Goal: Check status: Check status

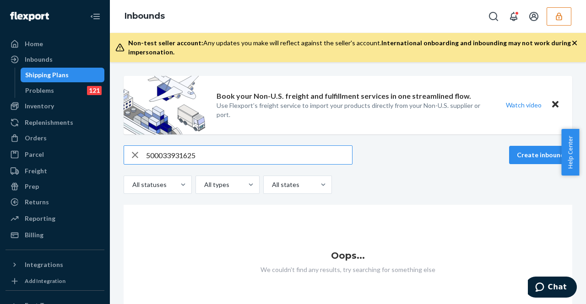
type input "500033931625"
click at [198, 150] on input "500033931625" at bounding box center [249, 155] width 206 height 18
click at [554, 16] on button "button" at bounding box center [559, 16] width 25 height 18
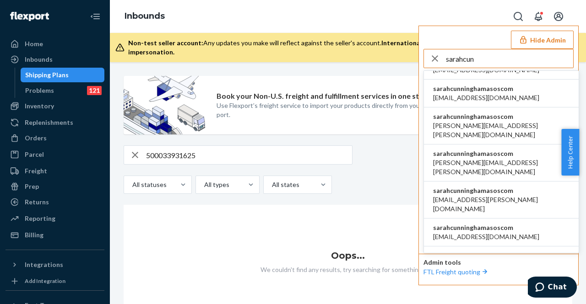
scroll to position [179, 0]
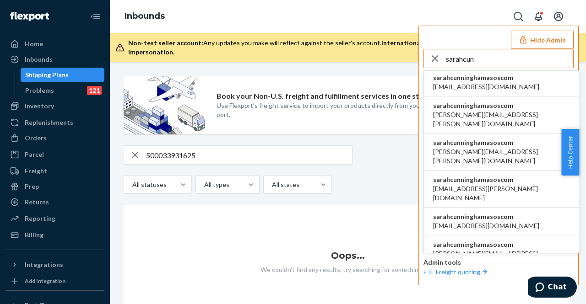
type input "sarahcun"
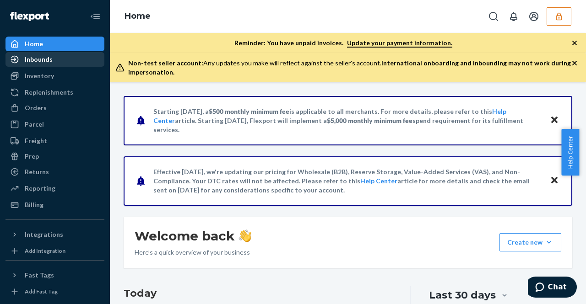
click at [44, 60] on div "Inbounds" at bounding box center [39, 59] width 28 height 9
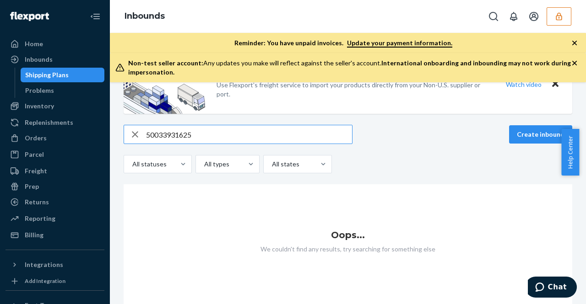
scroll to position [43, 0]
click at [156, 129] on input "50033931625" at bounding box center [249, 134] width 206 height 18
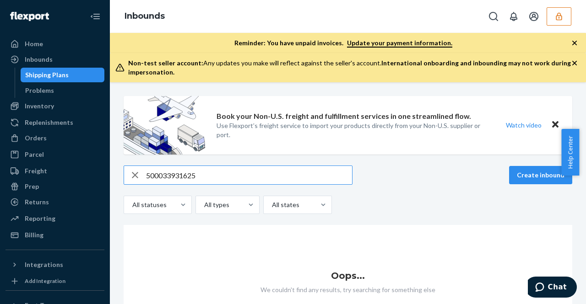
scroll to position [40, 0]
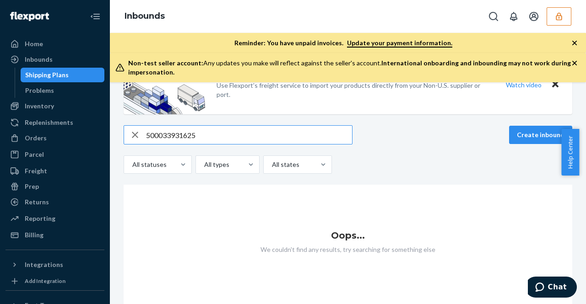
click at [555, 13] on icon "button" at bounding box center [558, 16] width 9 height 9
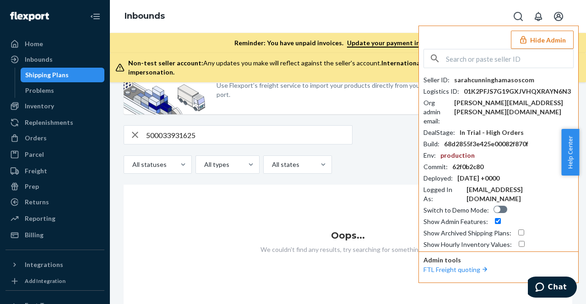
click at [555, 38] on button "Hide Admin" at bounding box center [542, 40] width 63 height 18
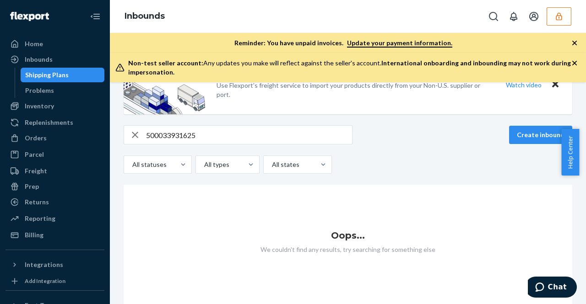
click at [227, 131] on input "500033931625" at bounding box center [249, 135] width 206 height 18
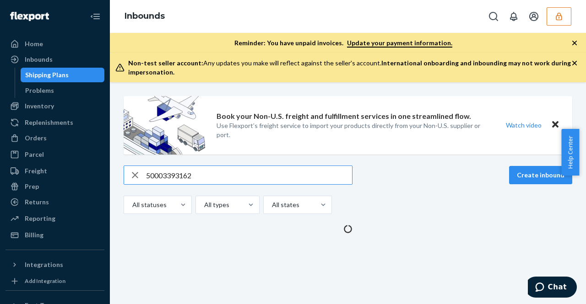
scroll to position [0, 0]
type input "5"
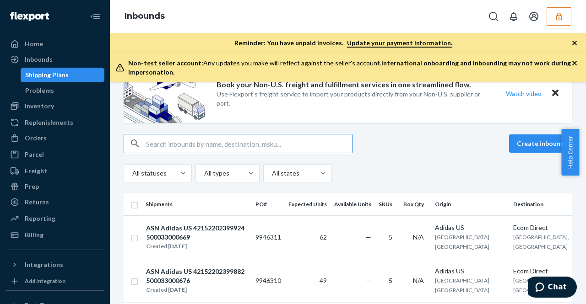
scroll to position [31, 0]
click at [174, 146] on input "text" at bounding box center [249, 144] width 206 height 18
click at [572, 37] on div "Reminder: You have unpaid invoices. Update your payment information." at bounding box center [348, 43] width 476 height 20
click at [572, 41] on icon "button" at bounding box center [574, 42] width 9 height 9
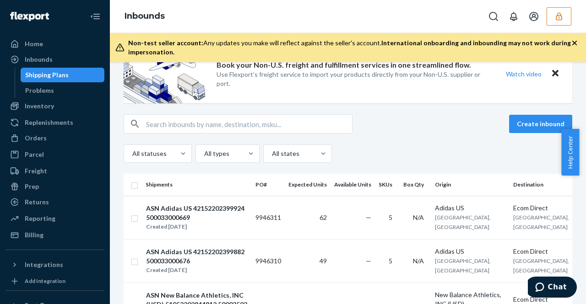
click at [572, 42] on icon "button" at bounding box center [574, 42] width 9 height 9
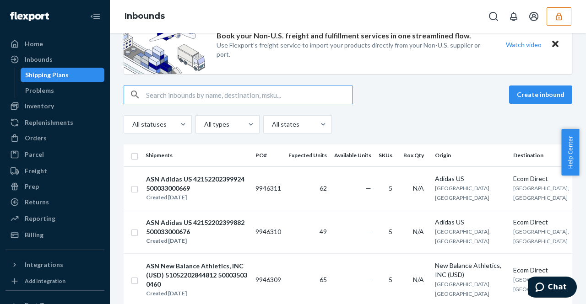
click at [308, 87] on input "text" at bounding box center [249, 95] width 206 height 18
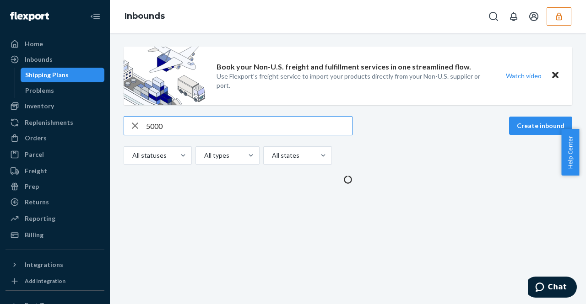
scroll to position [0, 0]
type input "500033267215"
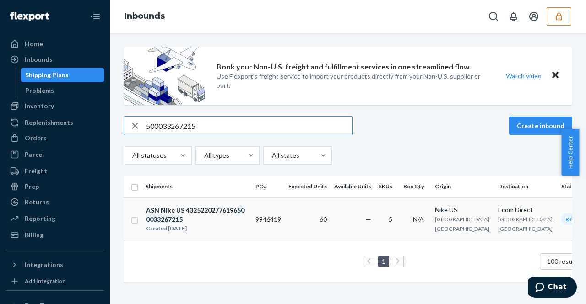
click at [304, 206] on td "60" at bounding box center [308, 219] width 46 height 43
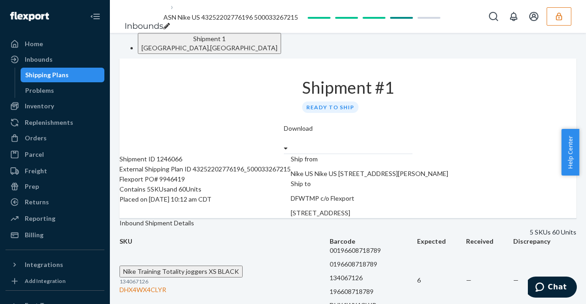
click at [63, 78] on div "Shipping Plans" at bounding box center [46, 75] width 43 height 9
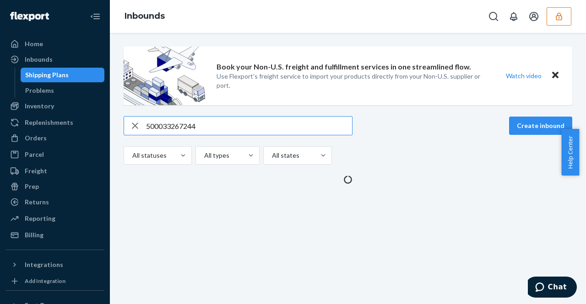
type input "500033267244"
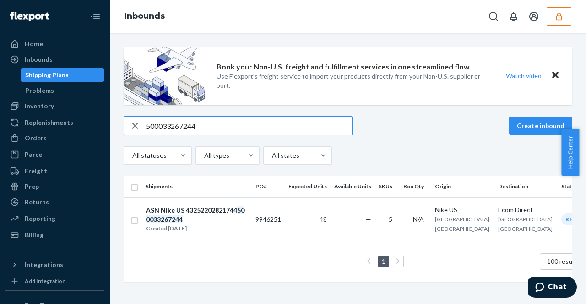
click at [219, 129] on input "500033267244" at bounding box center [249, 126] width 206 height 18
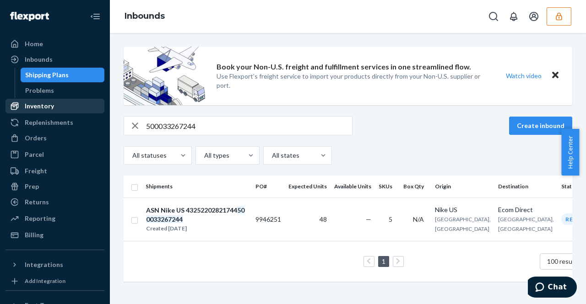
click at [84, 103] on div "Inventory" at bounding box center [54, 106] width 97 height 13
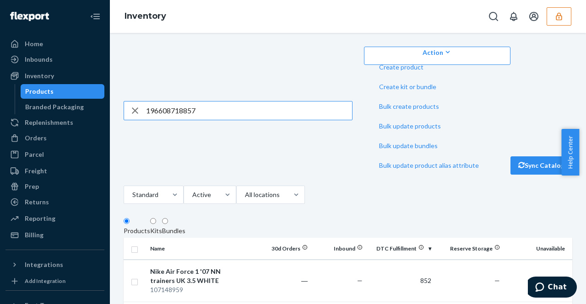
type input "196608718857"
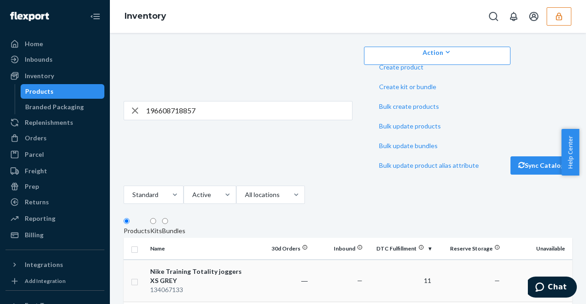
click at [244, 267] on div "Nike Training Totality joggers XS GREY" at bounding box center [198, 276] width 96 height 18
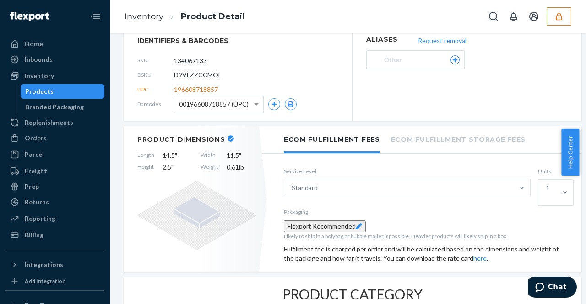
scroll to position [84, 0]
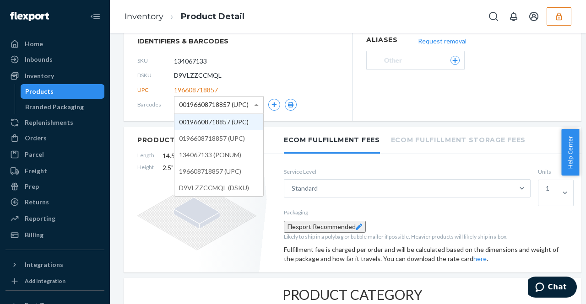
click at [250, 103] on div "00196608718857 (UPC)" at bounding box center [218, 105] width 89 height 17
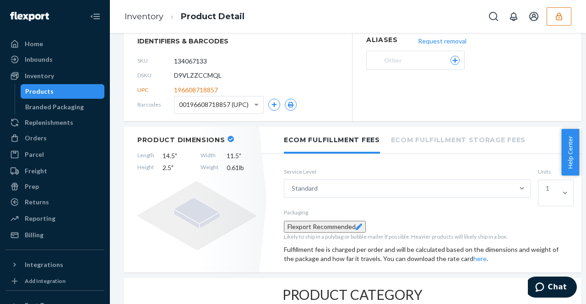
click at [320, 93] on div "UPC 196608718857" at bounding box center [237, 90] width 201 height 15
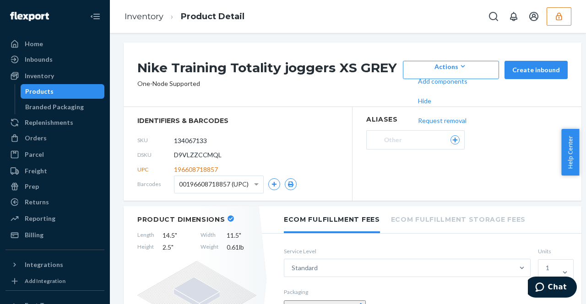
scroll to position [0, 0]
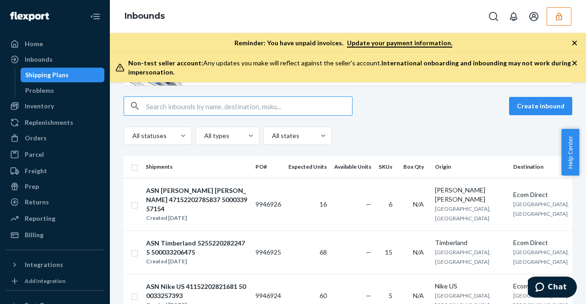
scroll to position [69, 0]
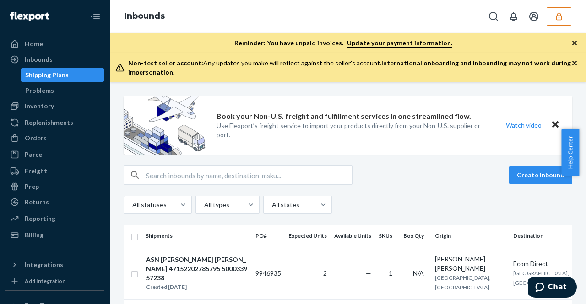
click at [79, 15] on div at bounding box center [54, 16] width 99 height 33
click at [90, 15] on icon "Close Navigation" at bounding box center [95, 16] width 11 height 11
